Goal: Navigation & Orientation: Find specific page/section

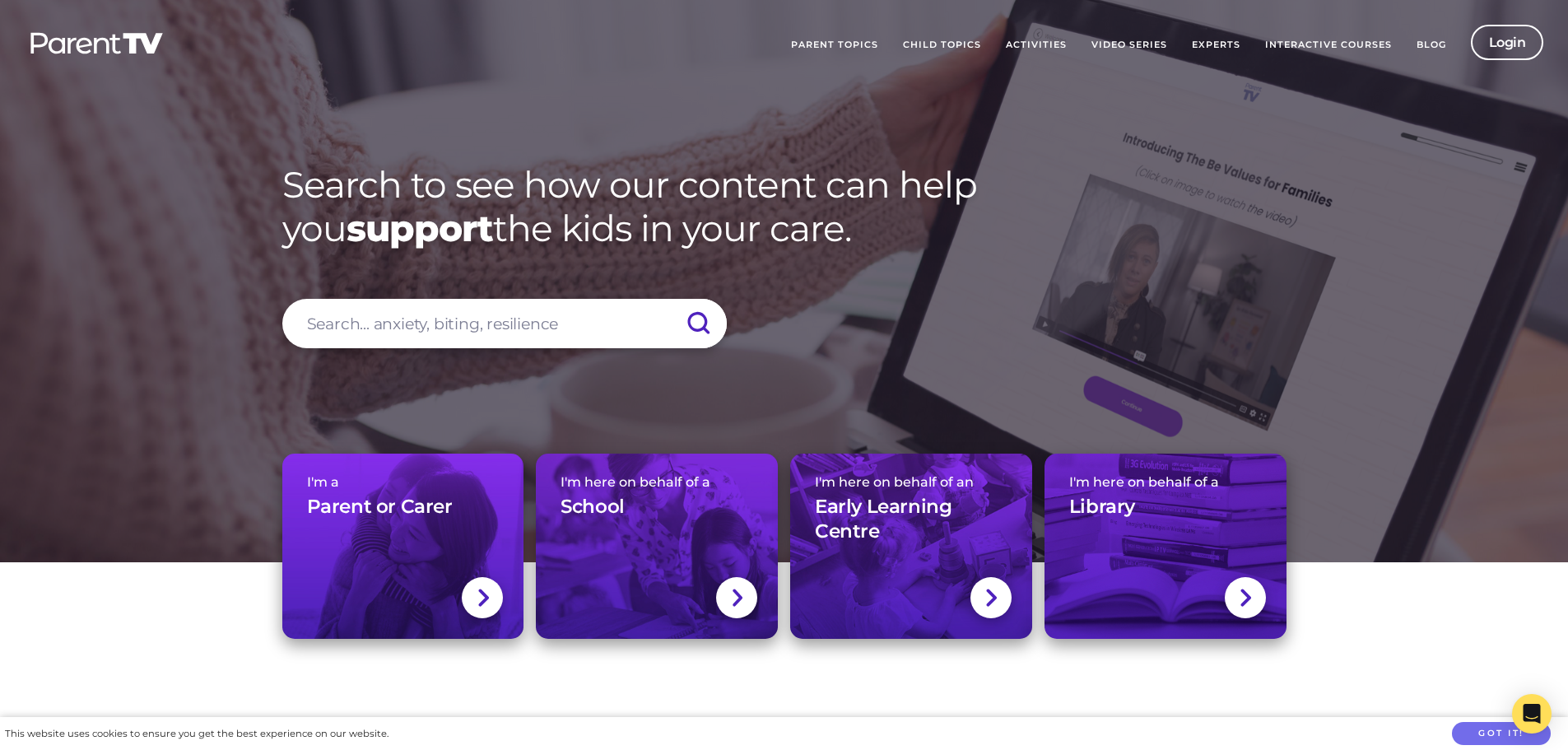
click at [947, 43] on link "Child Topics" at bounding box center [942, 45] width 103 height 41
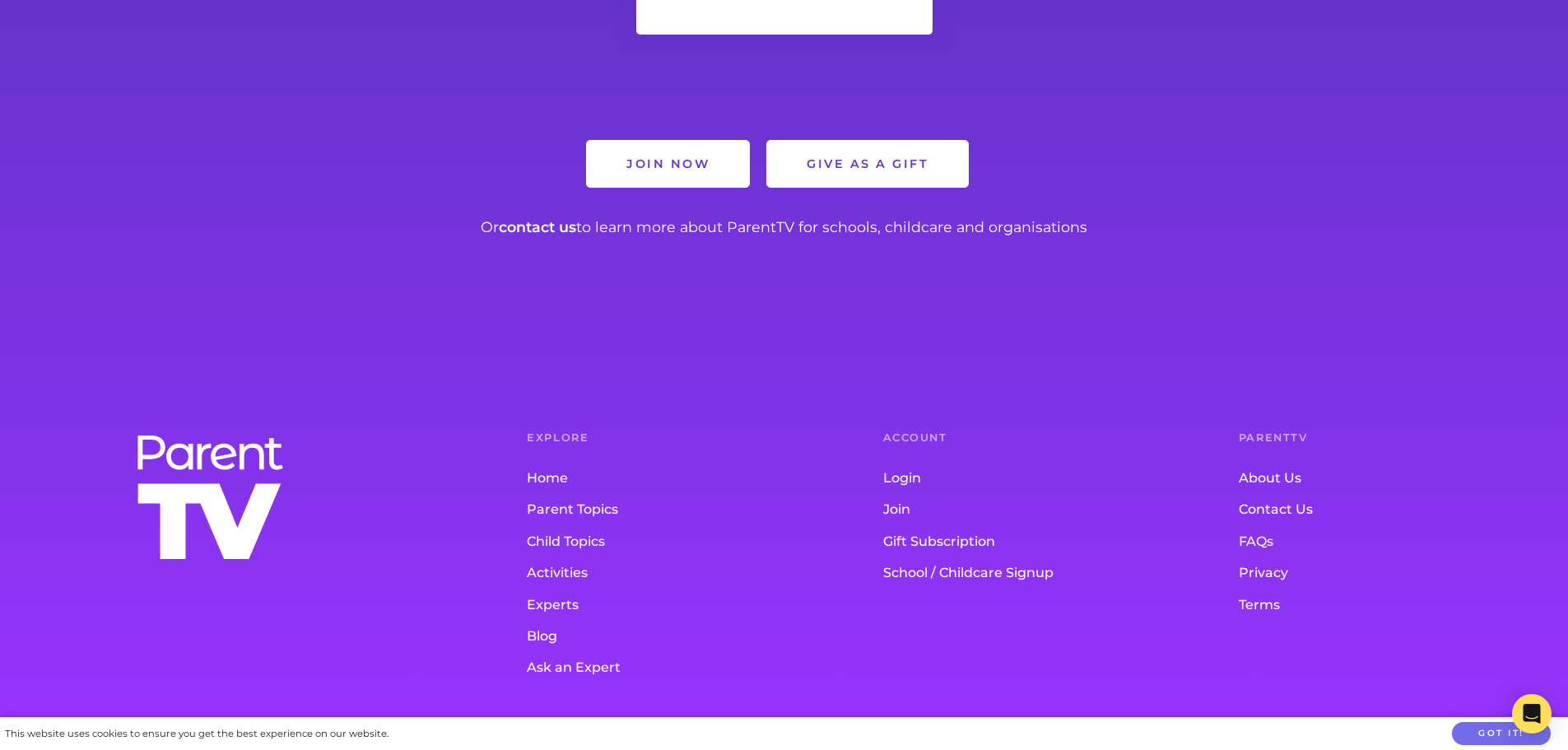
scroll to position [9248, 0]
